Goal: Check status

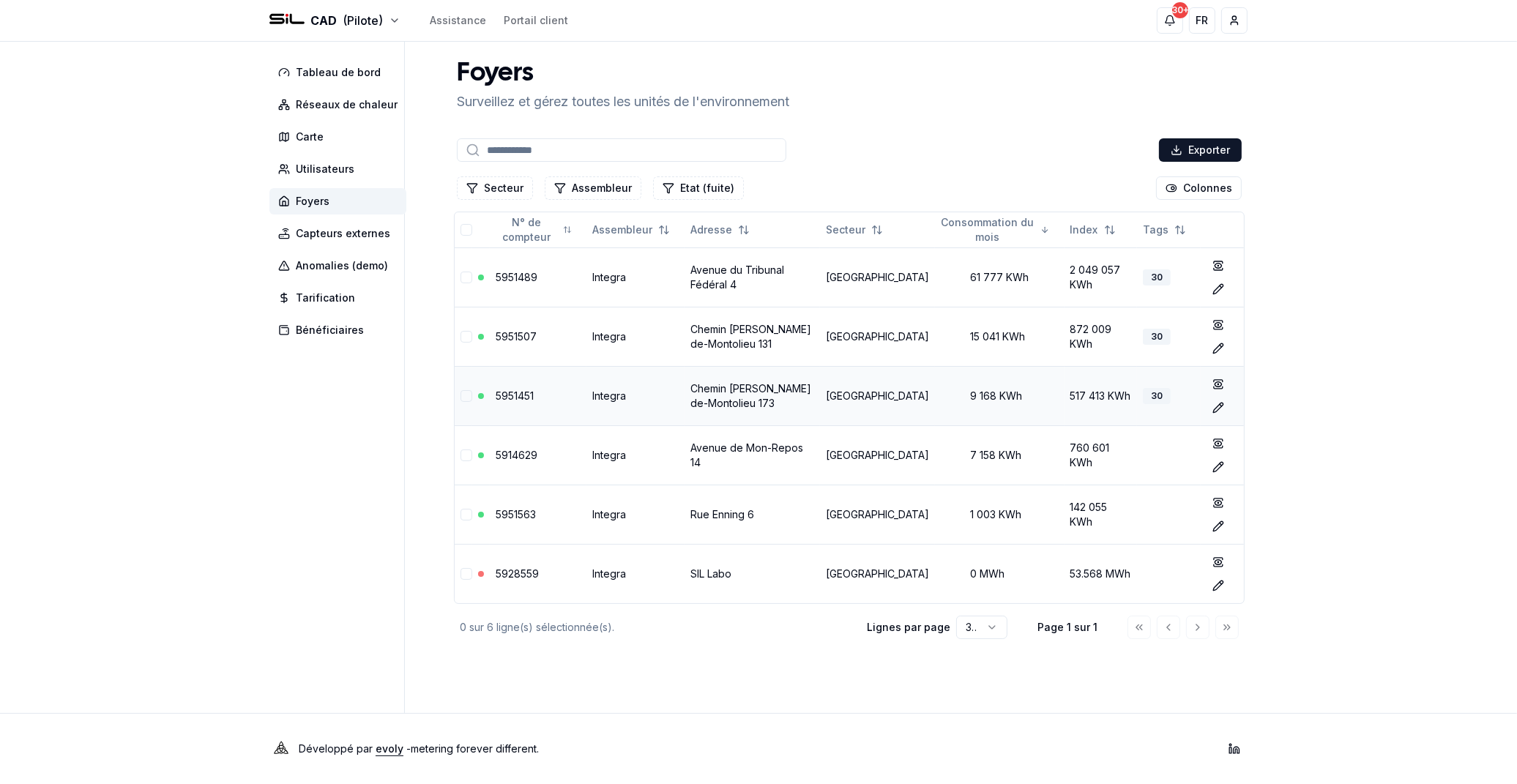
click at [1108, 392] on div "517 413 KWh" at bounding box center [1102, 396] width 61 height 15
click at [1106, 397] on div "517 413 KWh" at bounding box center [1102, 396] width 61 height 15
drag, startPoint x: 1106, startPoint y: 397, endPoint x: 1298, endPoint y: 390, distance: 192.1
click at [1298, 390] on div "CAD (Pilote) Assistance Portail client 30+ 30+ FR [PERSON_NAME] Tableau de bord…" at bounding box center [758, 392] width 1517 height 784
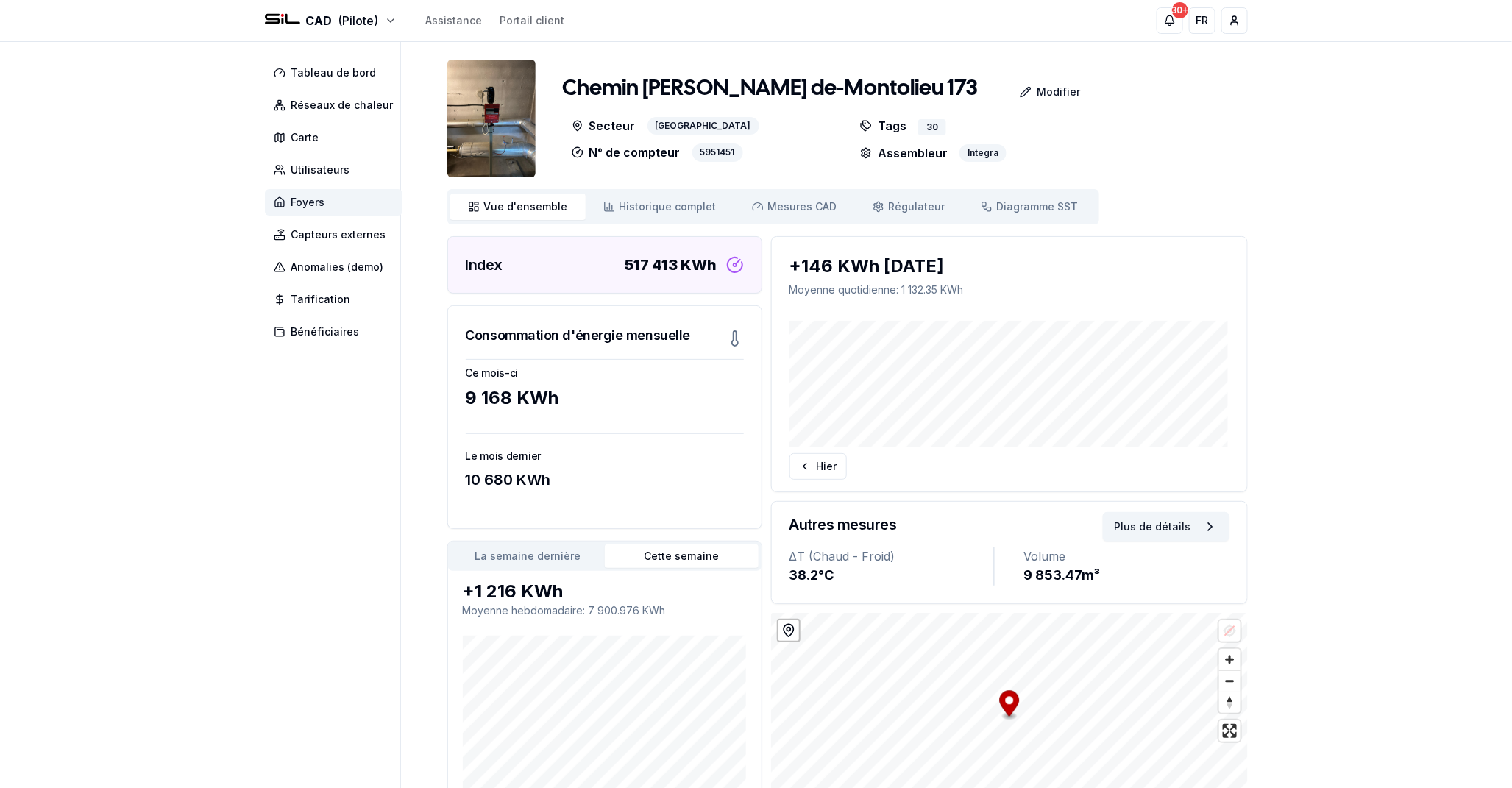
click at [336, 195] on span "Foyers" at bounding box center [334, 202] width 138 height 26
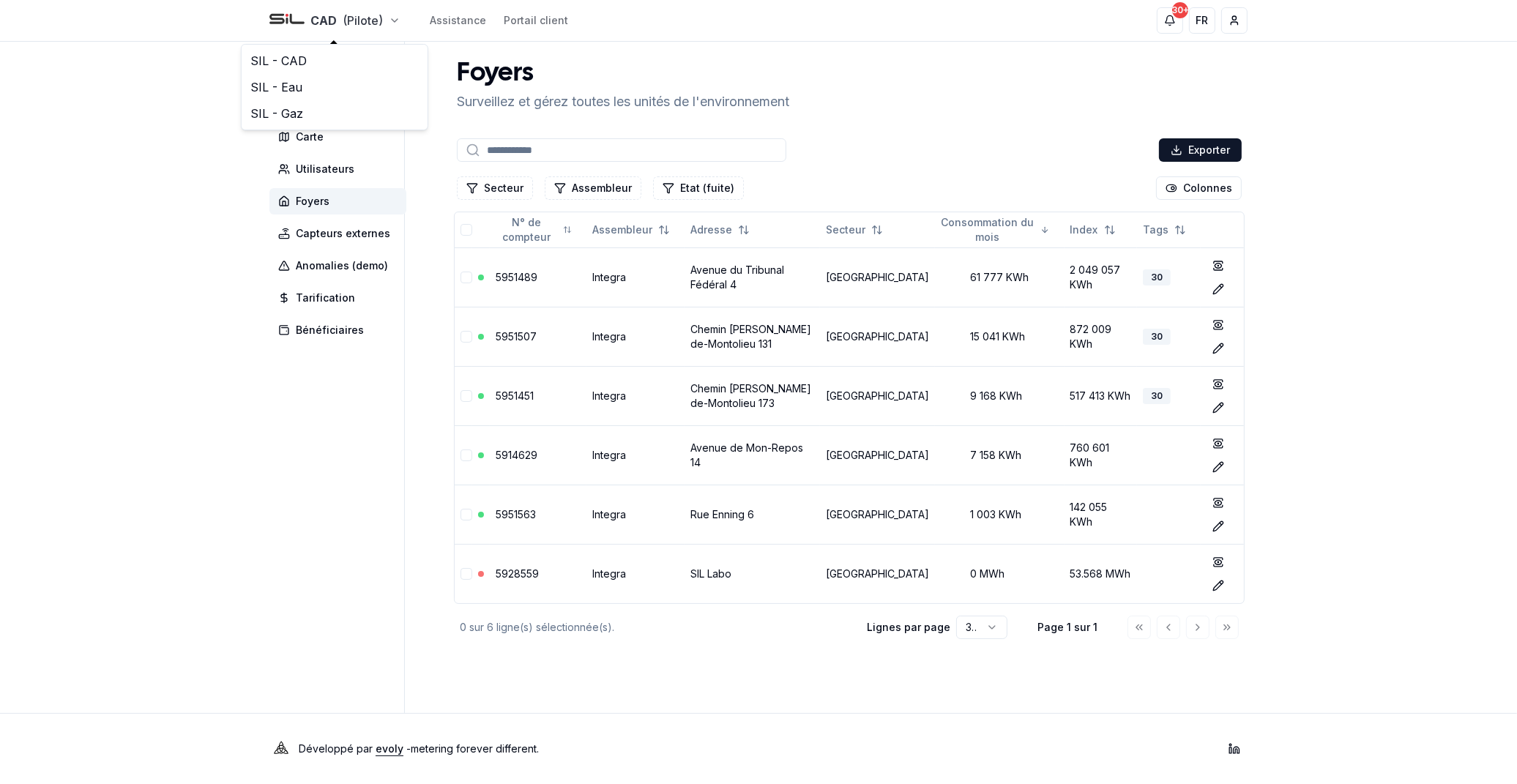
click at [392, 19] on html "CAD (Pilote) Assistance Portail client 30+ 30+ FR [PERSON_NAME] Tableau de bord…" at bounding box center [758, 392] width 1517 height 784
click at [337, 110] on link "SIL - Gaz" at bounding box center [334, 113] width 180 height 26
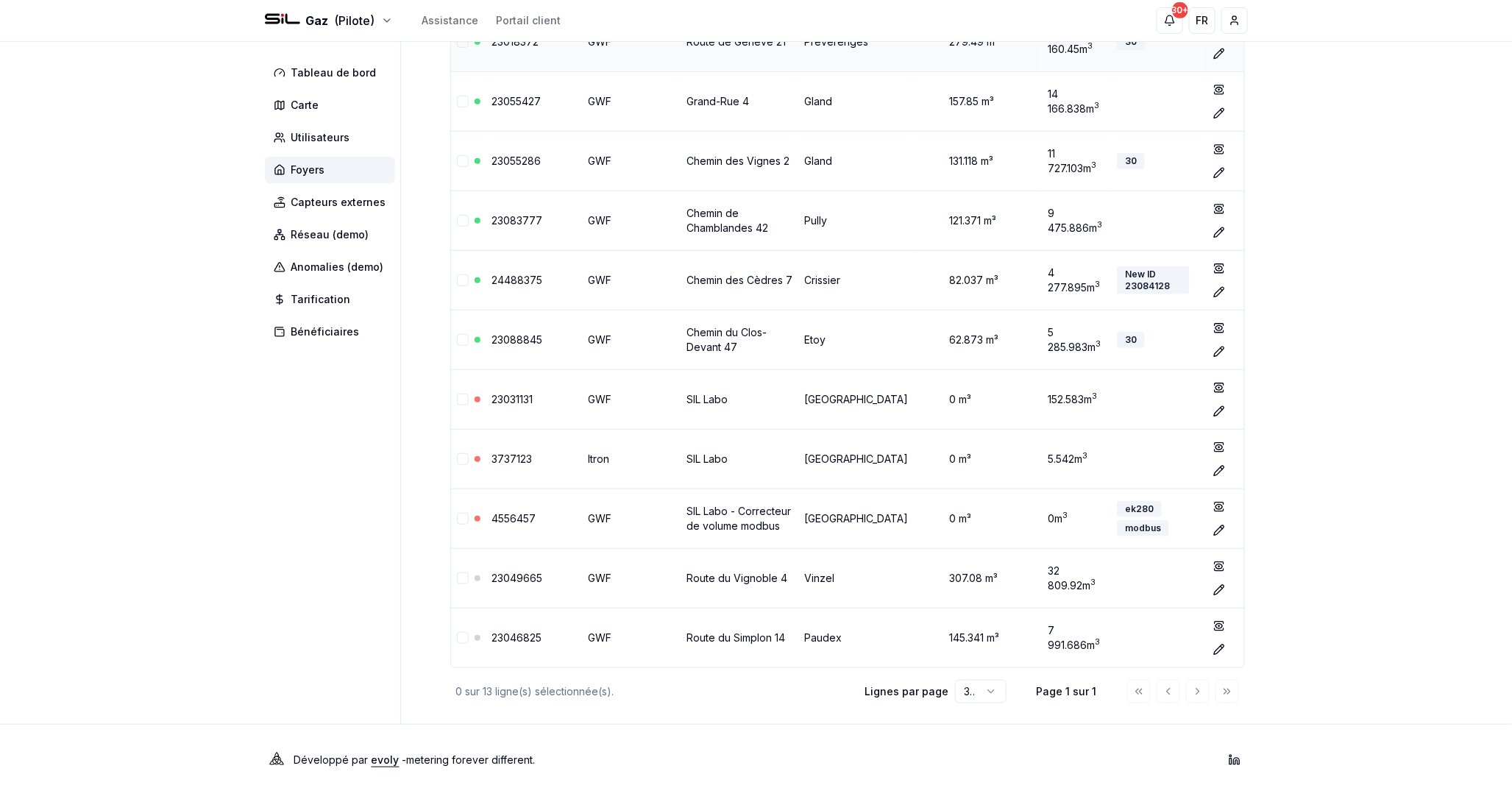
scroll to position [363, 0]
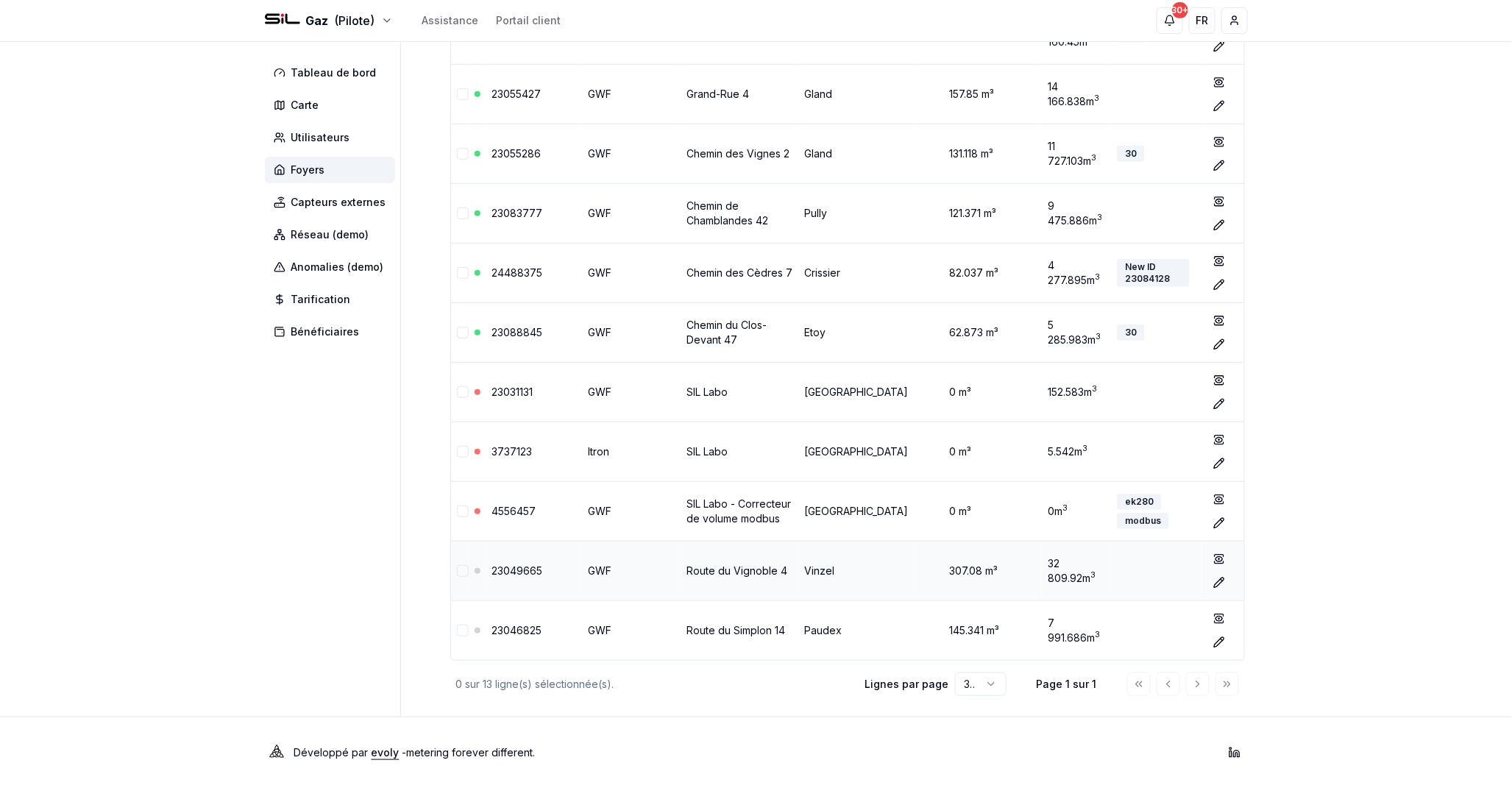
click at [759, 579] on td "Route du Vignoble 4" at bounding box center [739, 570] width 118 height 60
click at [763, 573] on link "Route du Vignoble 4" at bounding box center [737, 570] width 101 height 13
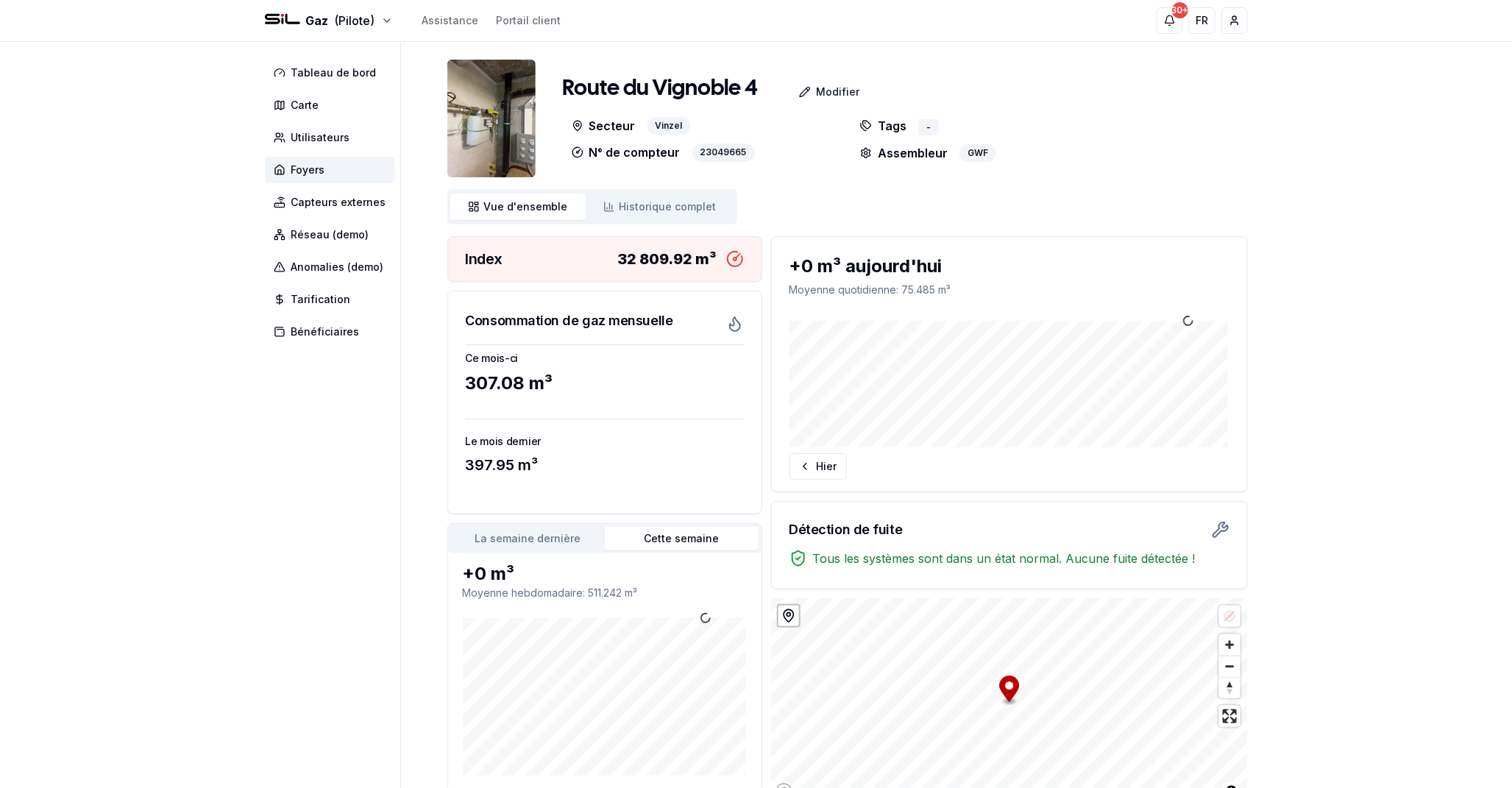
click at [1404, 71] on div "Gaz (Pilote) Assistance Portail client 30+ 30+ FR [PERSON_NAME] Tableau de bord…" at bounding box center [756, 447] width 1512 height 893
click at [732, 328] on icon at bounding box center [735, 323] width 17 height 17
click at [667, 370] on div "Ce mois-ci 307.08 m³ Le mois dernier 397.95 m³" at bounding box center [605, 429] width 313 height 170
click at [619, 464] on div "397.95 m³" at bounding box center [604, 464] width 278 height 20
click at [344, 70] on span "Tableau de bord" at bounding box center [334, 73] width 85 height 15
